Goal: Task Accomplishment & Management: Manage account settings

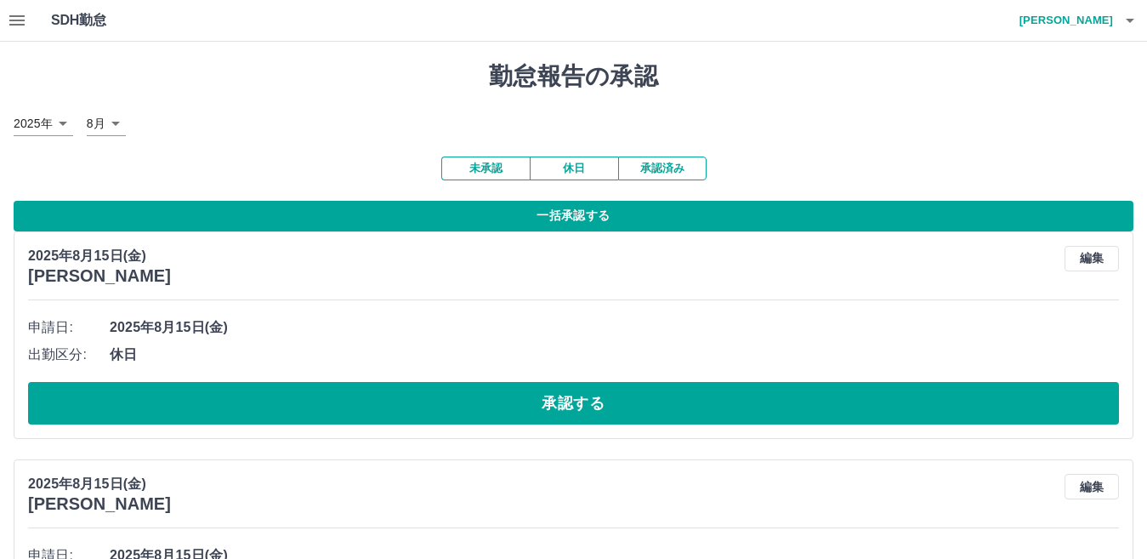
click at [571, 214] on button "一括承認する" at bounding box center [574, 216] width 1120 height 31
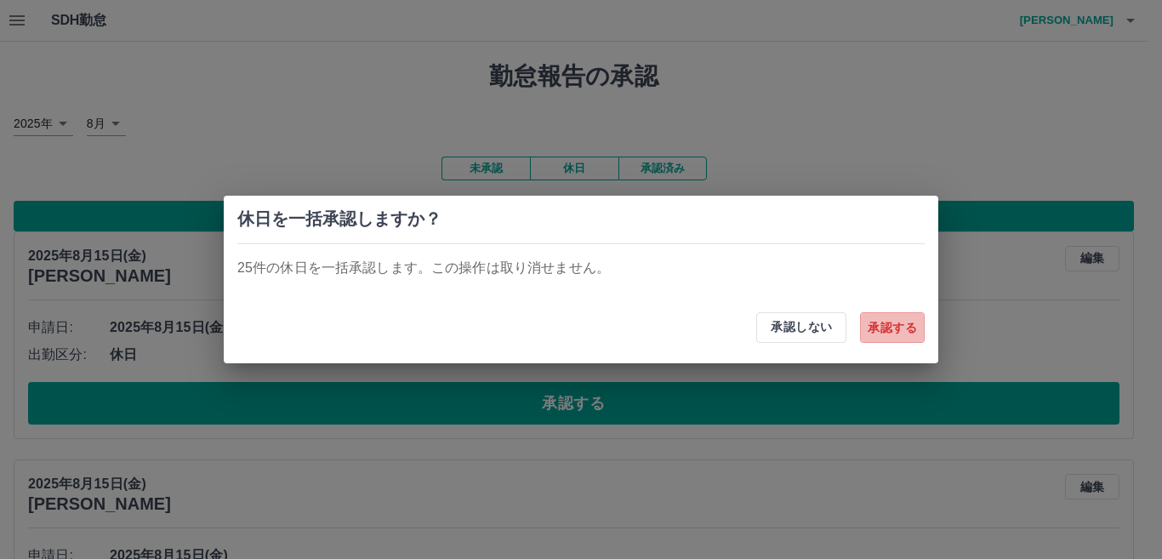
click at [895, 323] on button "承認する" at bounding box center [892, 327] width 65 height 31
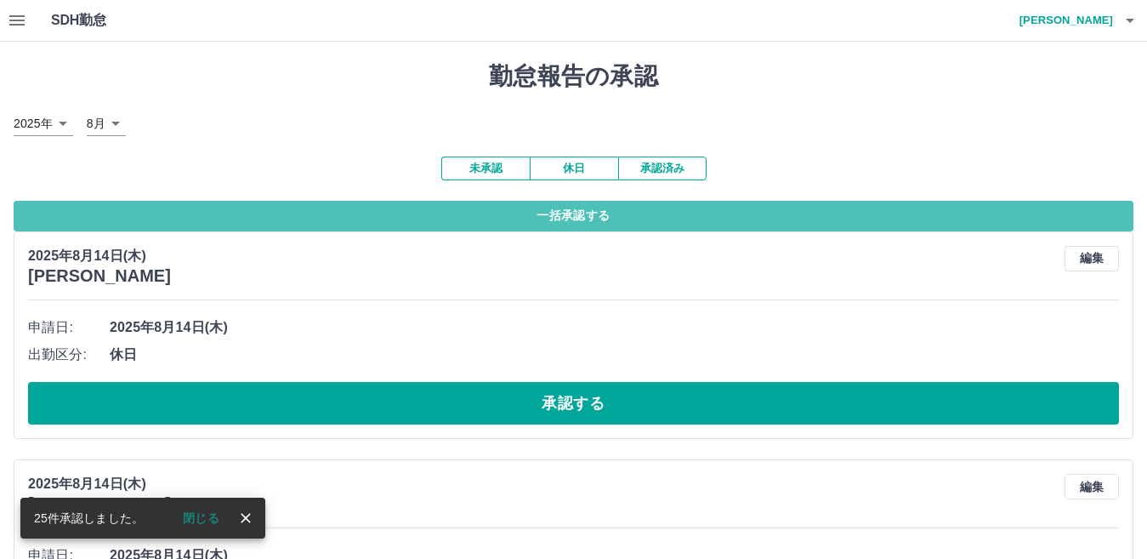
click at [575, 206] on button "一括承認する" at bounding box center [574, 216] width 1120 height 31
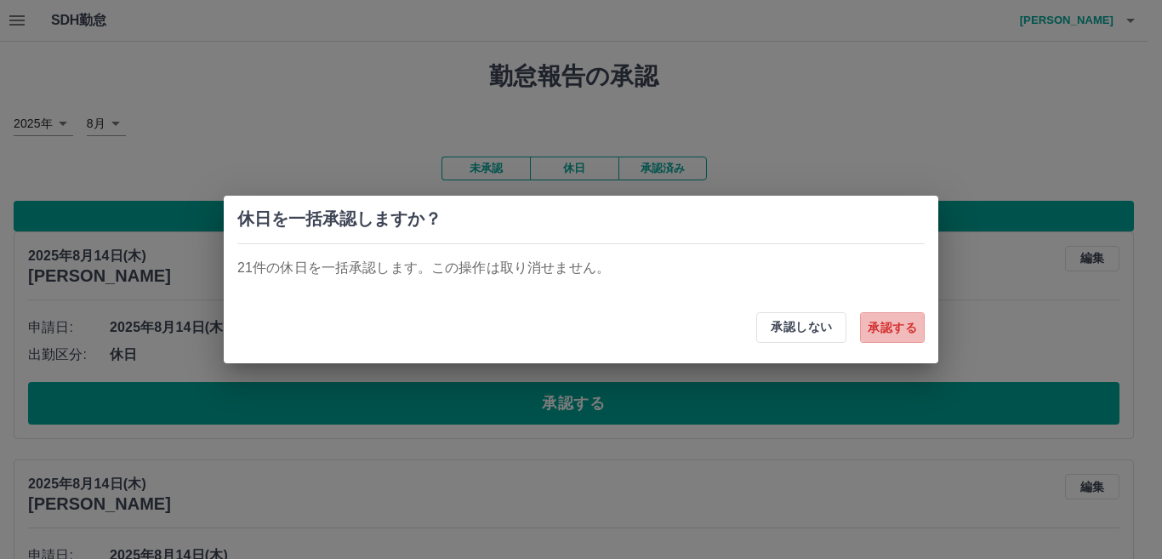
click at [891, 332] on button "承認する" at bounding box center [892, 327] width 65 height 31
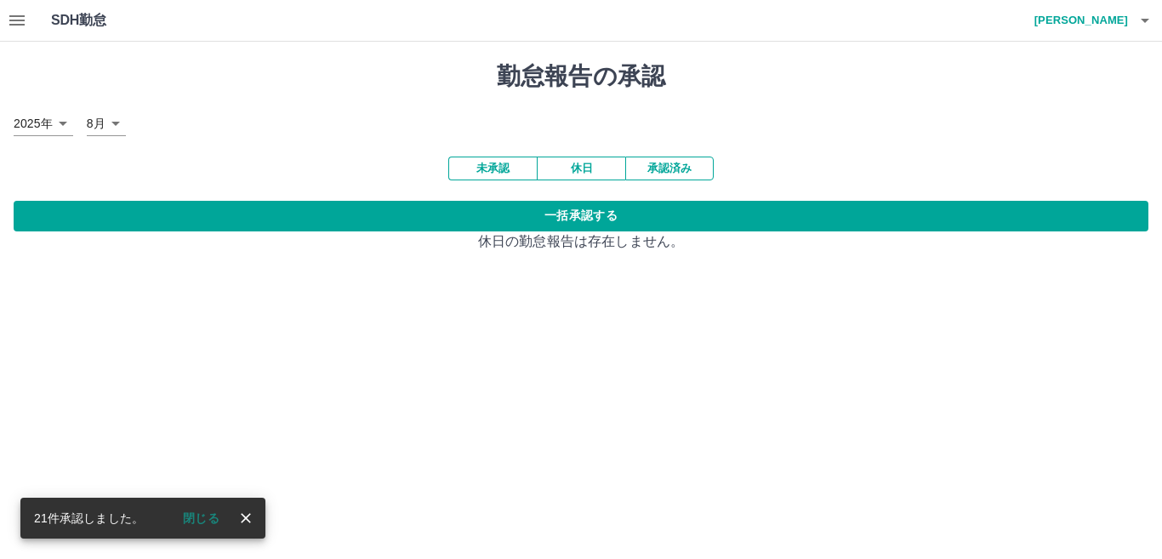
click at [1145, 18] on icon "button" at bounding box center [1145, 20] width 20 height 20
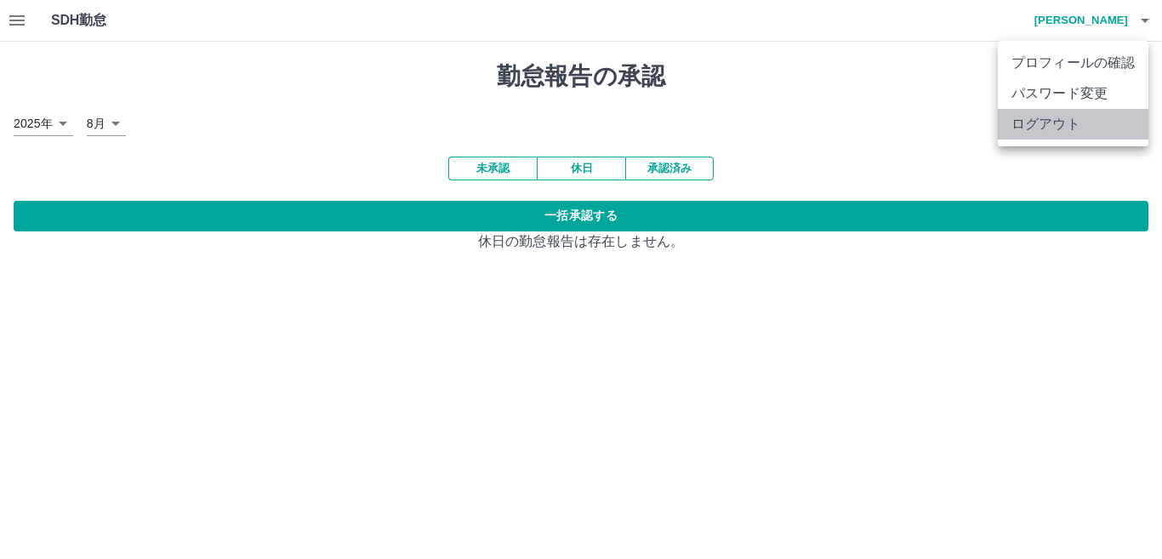
click at [1089, 132] on li "ログアウト" at bounding box center [1073, 124] width 151 height 31
